Goal: Find contact information: Find contact information

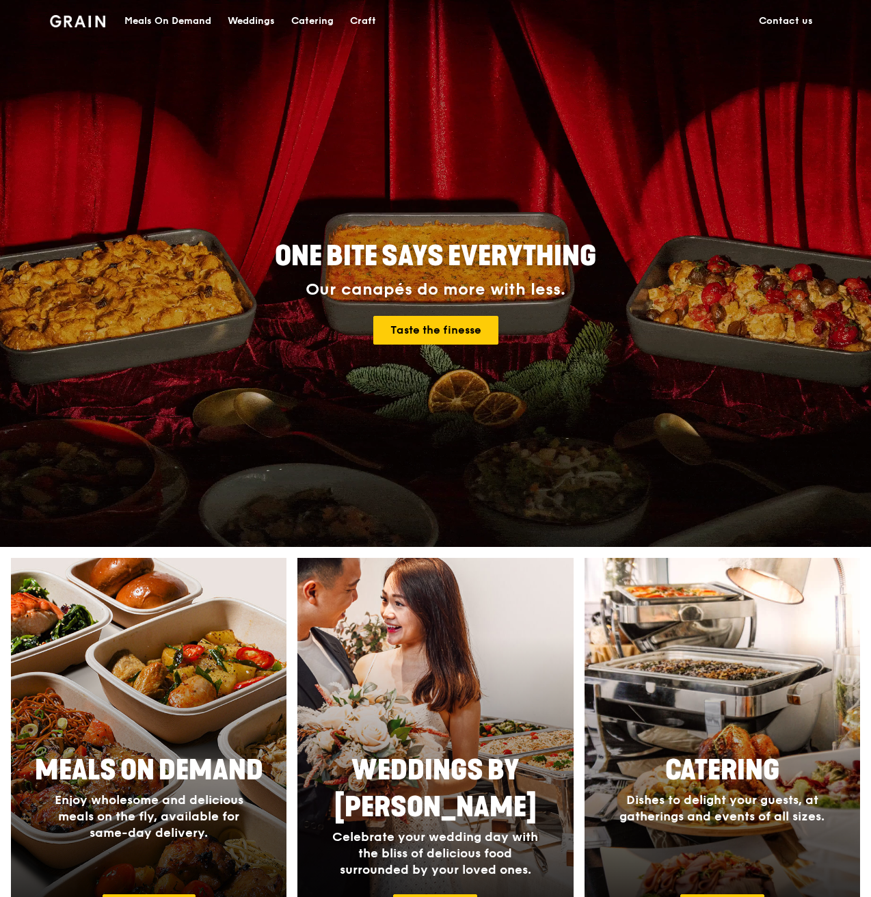
click at [800, 19] on link "Contact us" at bounding box center [786, 21] width 70 height 41
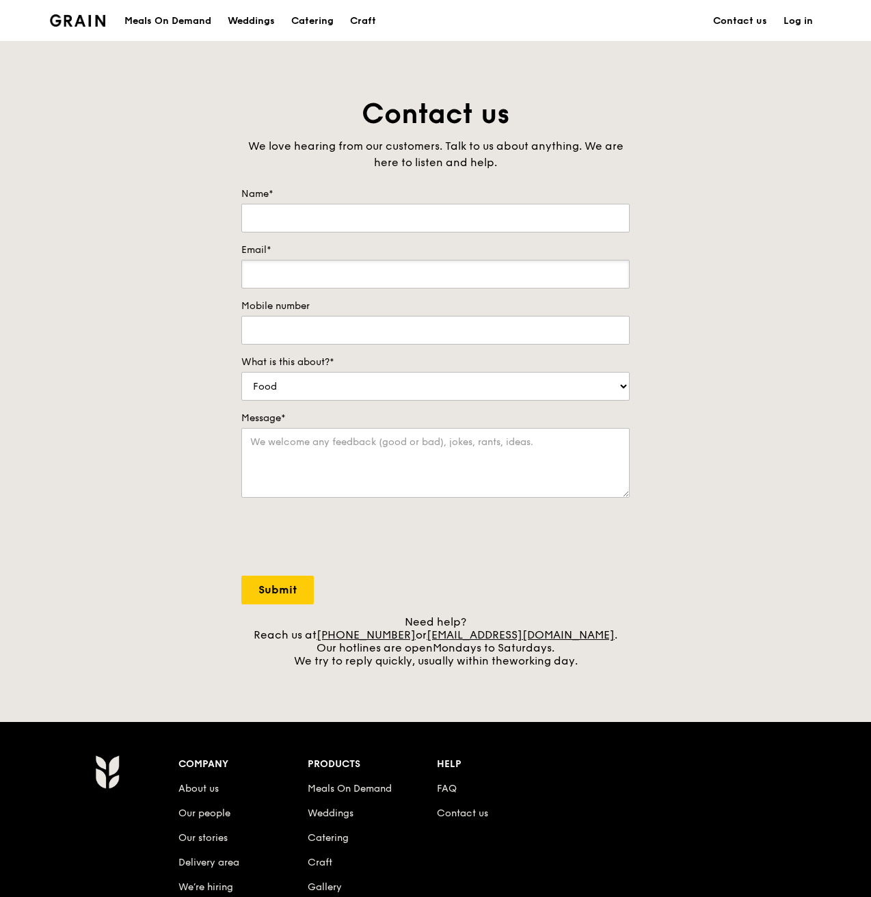
click at [315, 280] on input "Email*" at bounding box center [435, 274] width 388 height 29
click at [381, 278] on input "Email*" at bounding box center [435, 274] width 388 height 29
click at [475, 272] on input "Email*" at bounding box center [435, 274] width 388 height 29
